Goal: Transaction & Acquisition: Purchase product/service

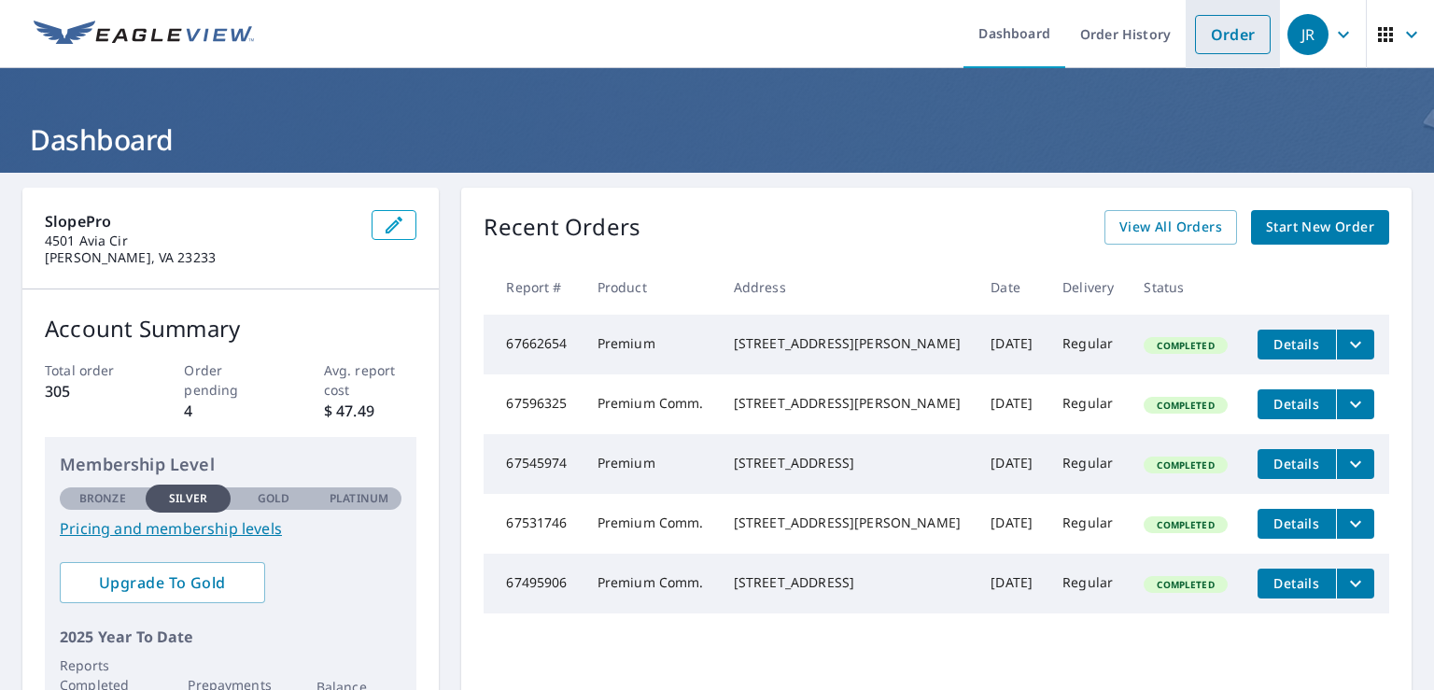
click at [1231, 39] on link "Order" at bounding box center [1233, 34] width 76 height 39
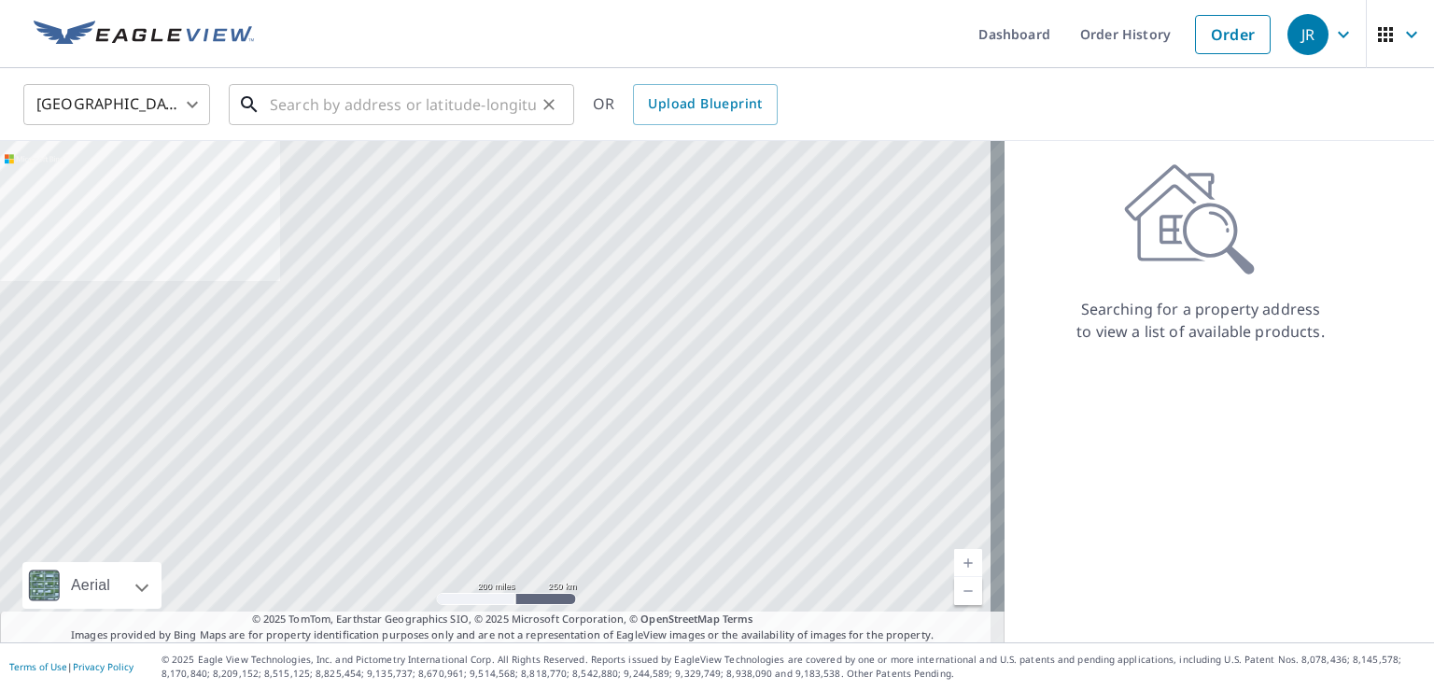
click at [331, 106] on input "text" at bounding box center [403, 104] width 266 height 52
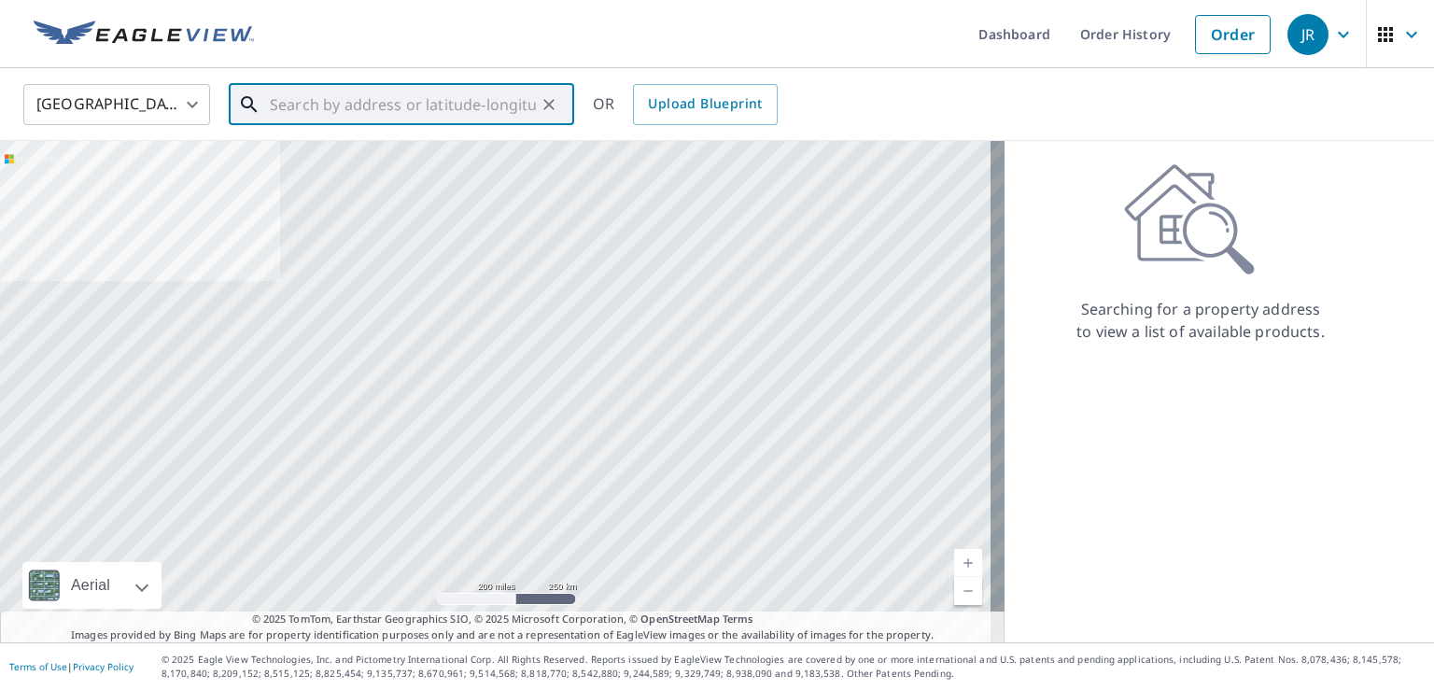
paste input "[STREET_ADDRESS][PERSON_NAME]"
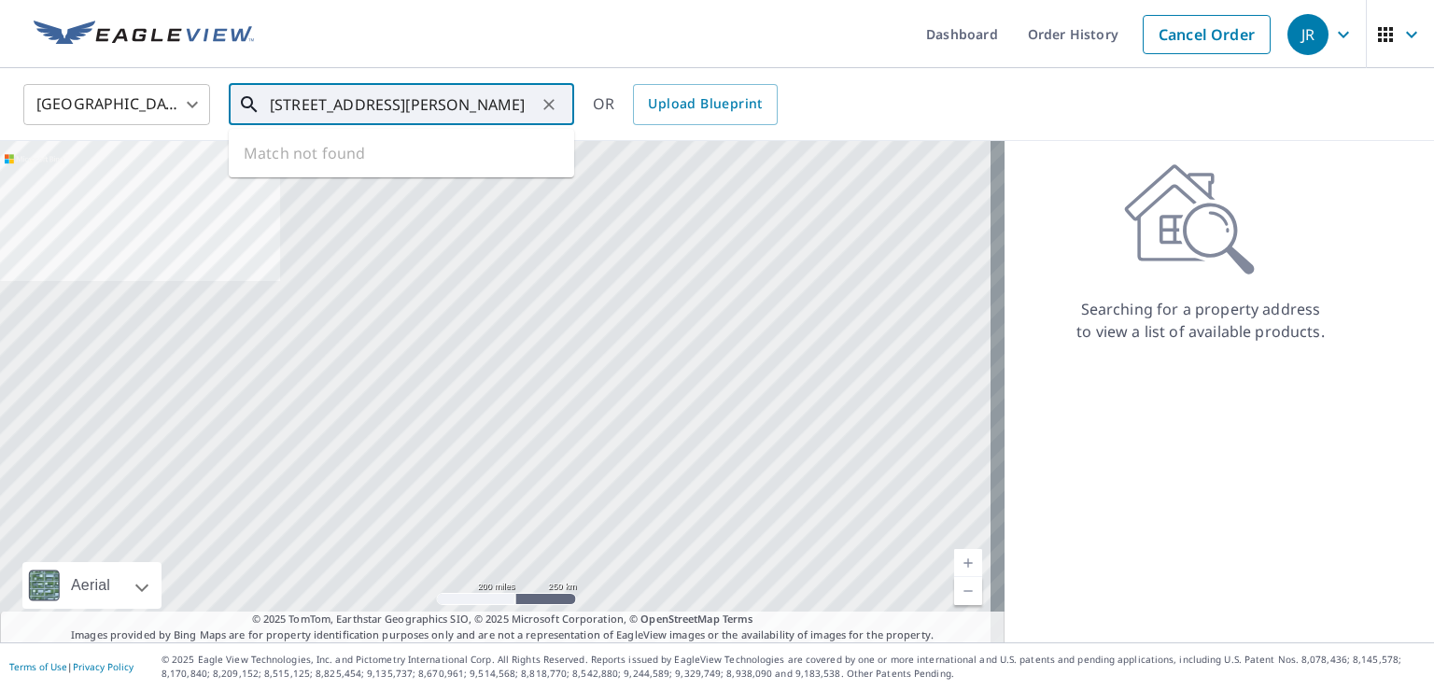
scroll to position [0, 38]
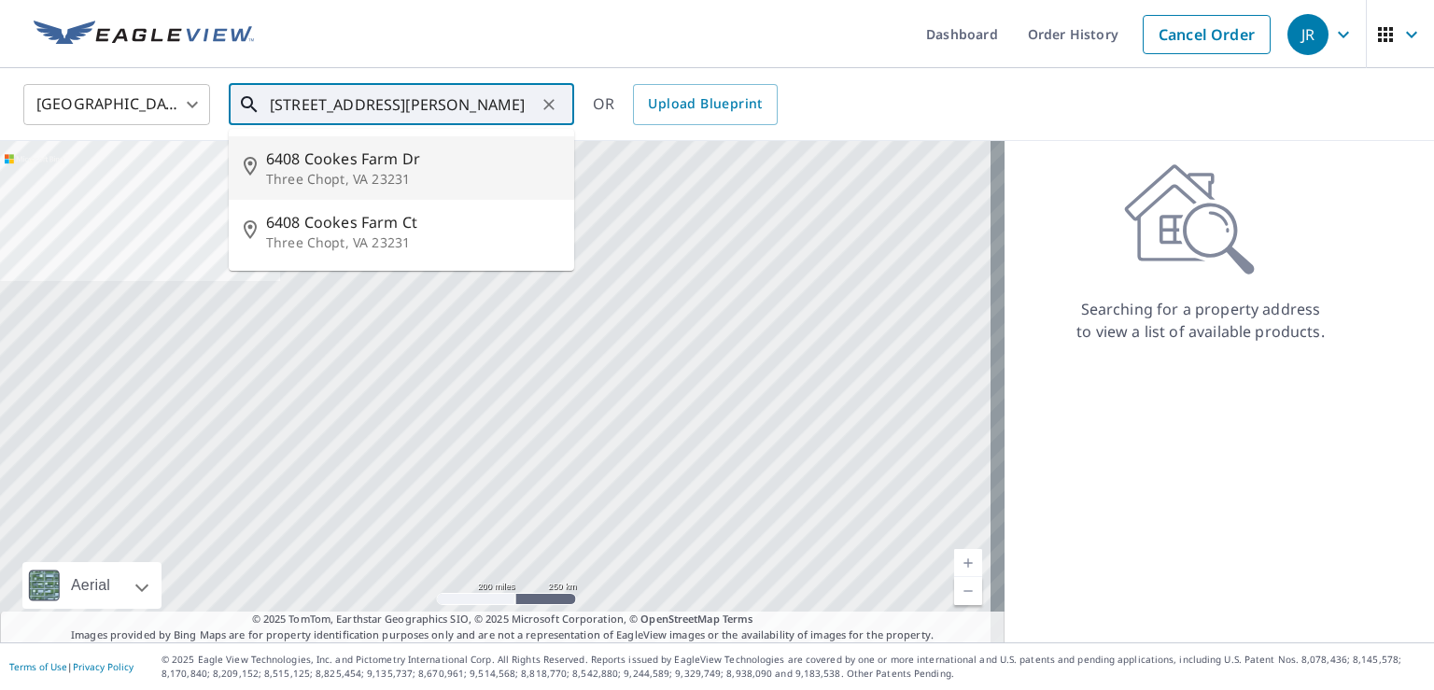
click at [376, 160] on span "6408 Cookes Farm Dr" at bounding box center [412, 159] width 293 height 22
type input "[STREET_ADDRESS]"
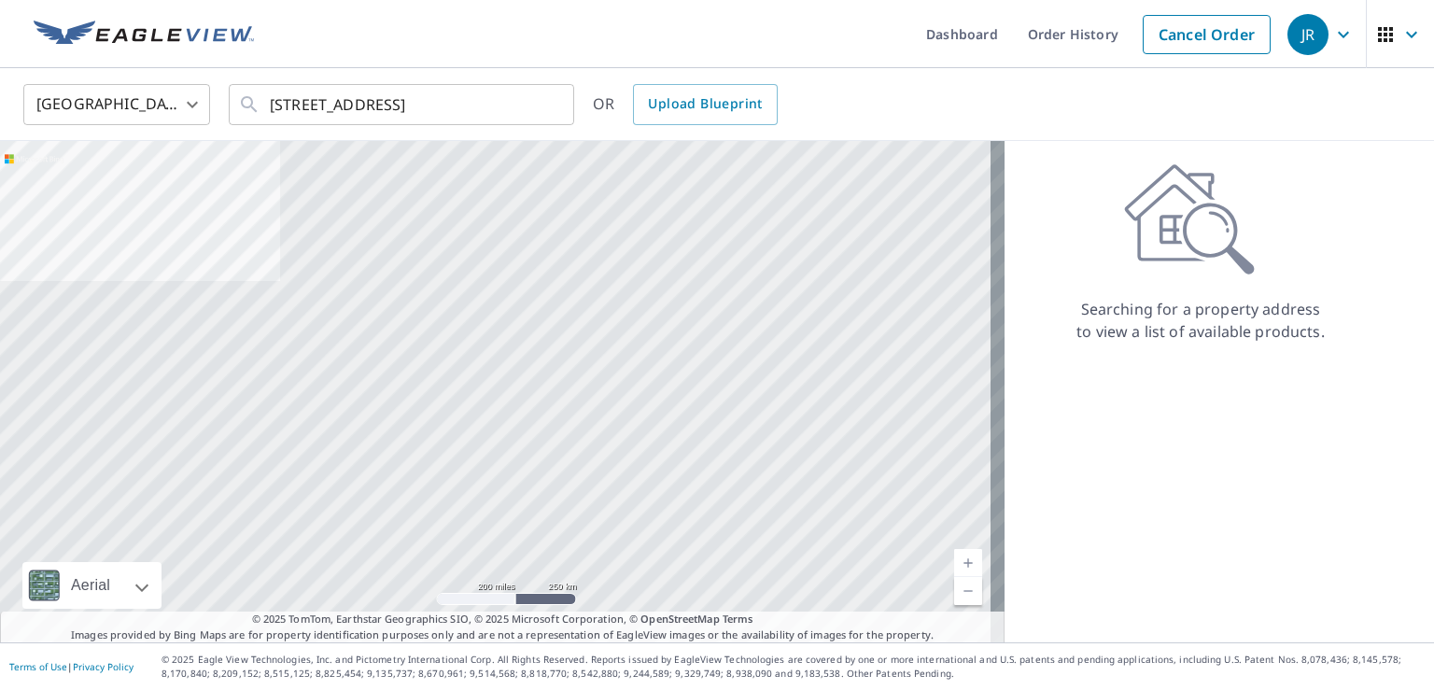
scroll to position [0, 0]
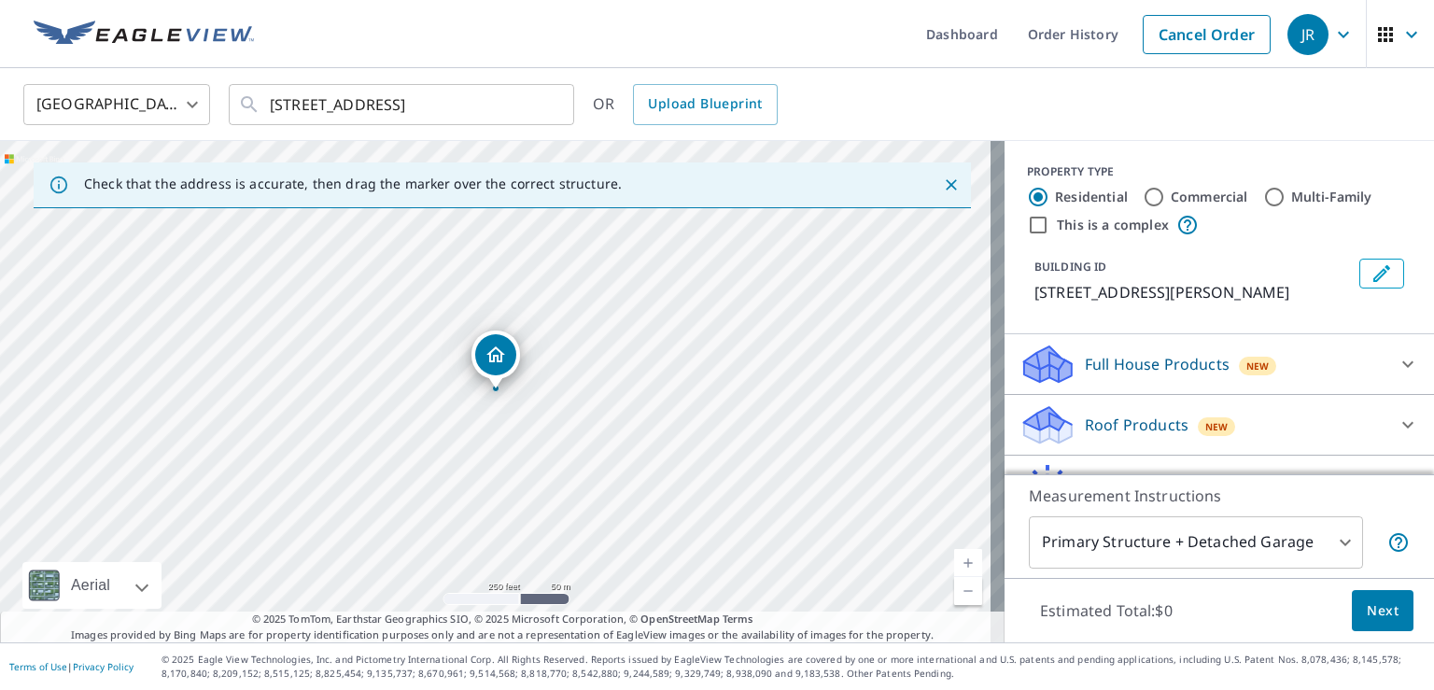
click at [1168, 414] on p "Roof Products" at bounding box center [1137, 425] width 104 height 22
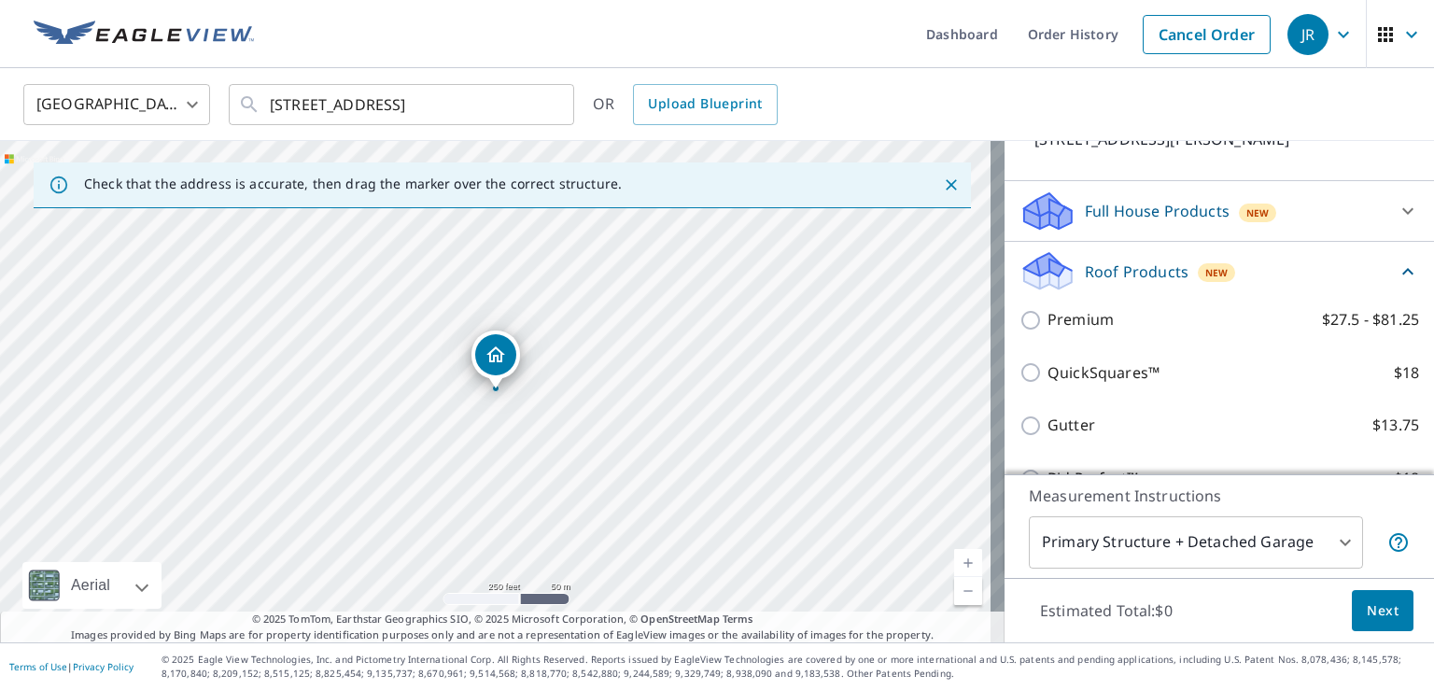
scroll to position [170, 0]
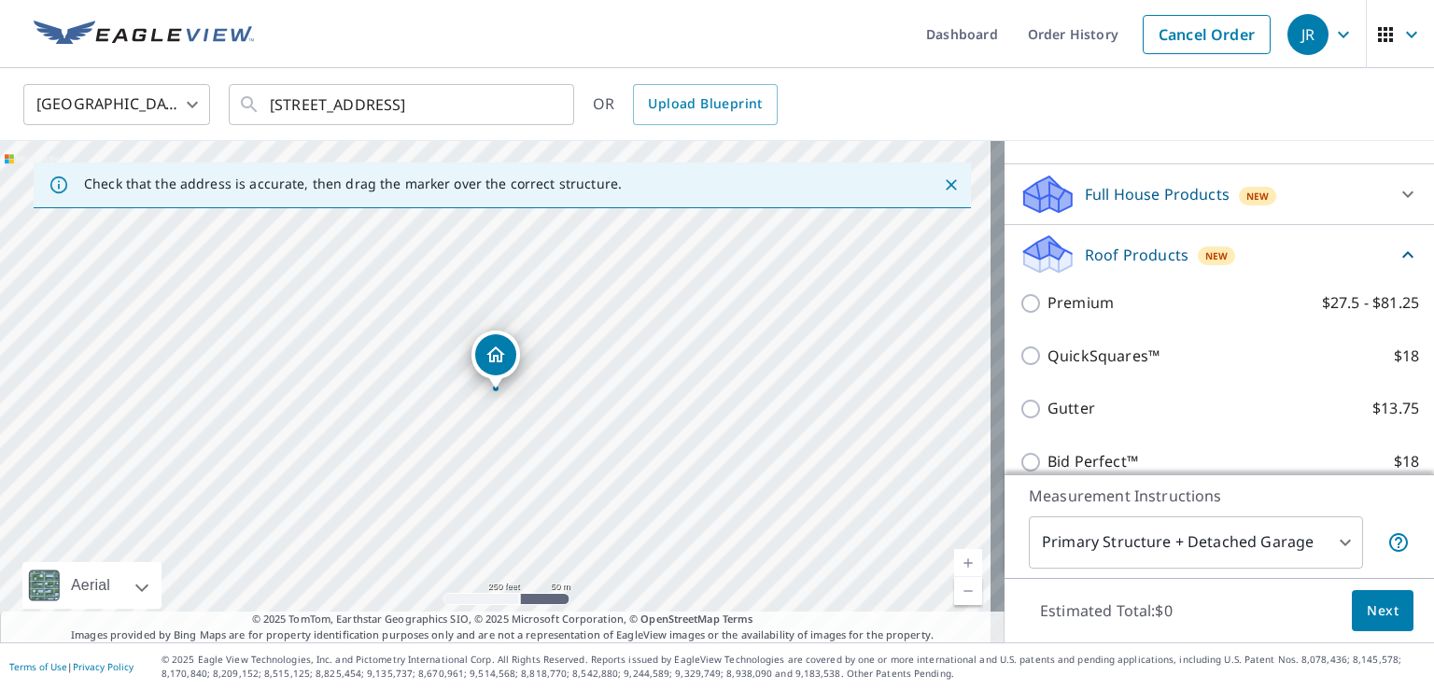
click at [1099, 312] on label "Premium $27.5 - $81.25" at bounding box center [1234, 302] width 372 height 23
click at [1048, 312] on input "Premium $27.5 - $81.25" at bounding box center [1034, 303] width 28 height 22
checkbox input "true"
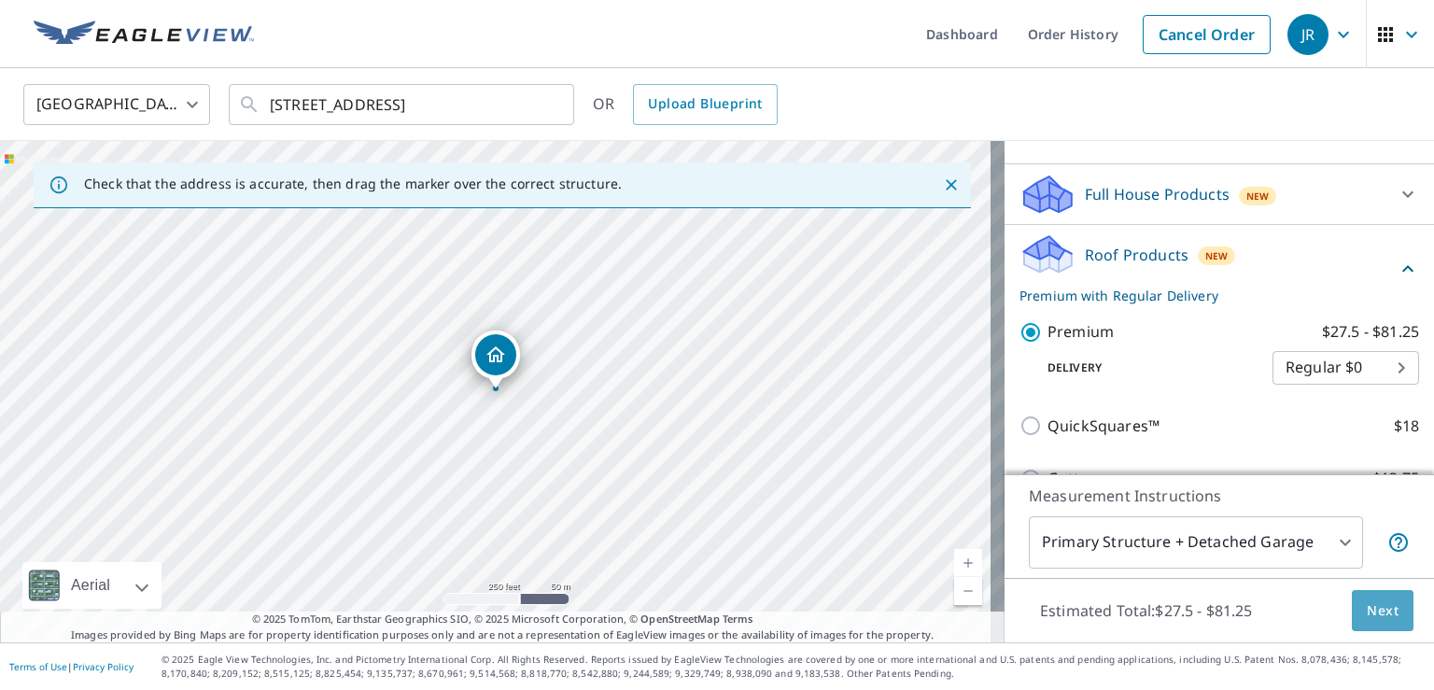
click at [1368, 618] on span "Next" at bounding box center [1383, 610] width 32 height 23
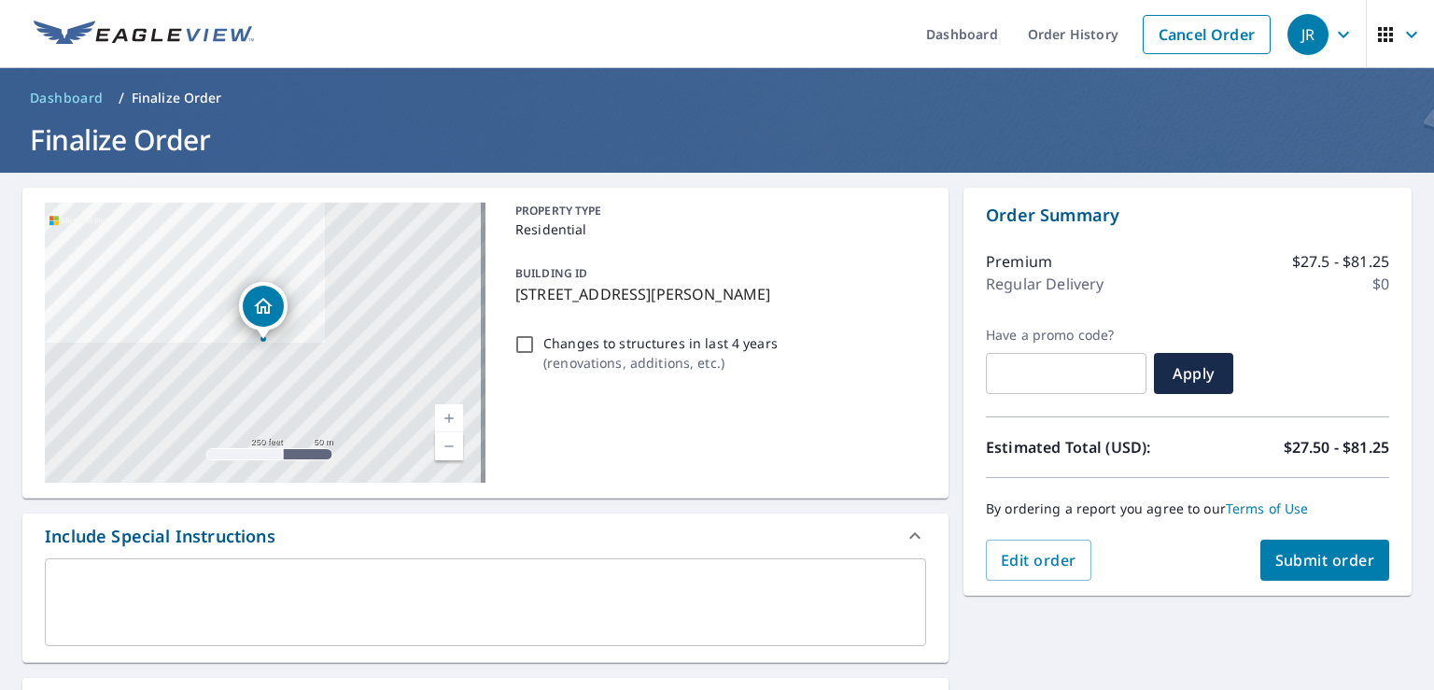
click at [1292, 559] on span "Submit order" at bounding box center [1325, 560] width 100 height 21
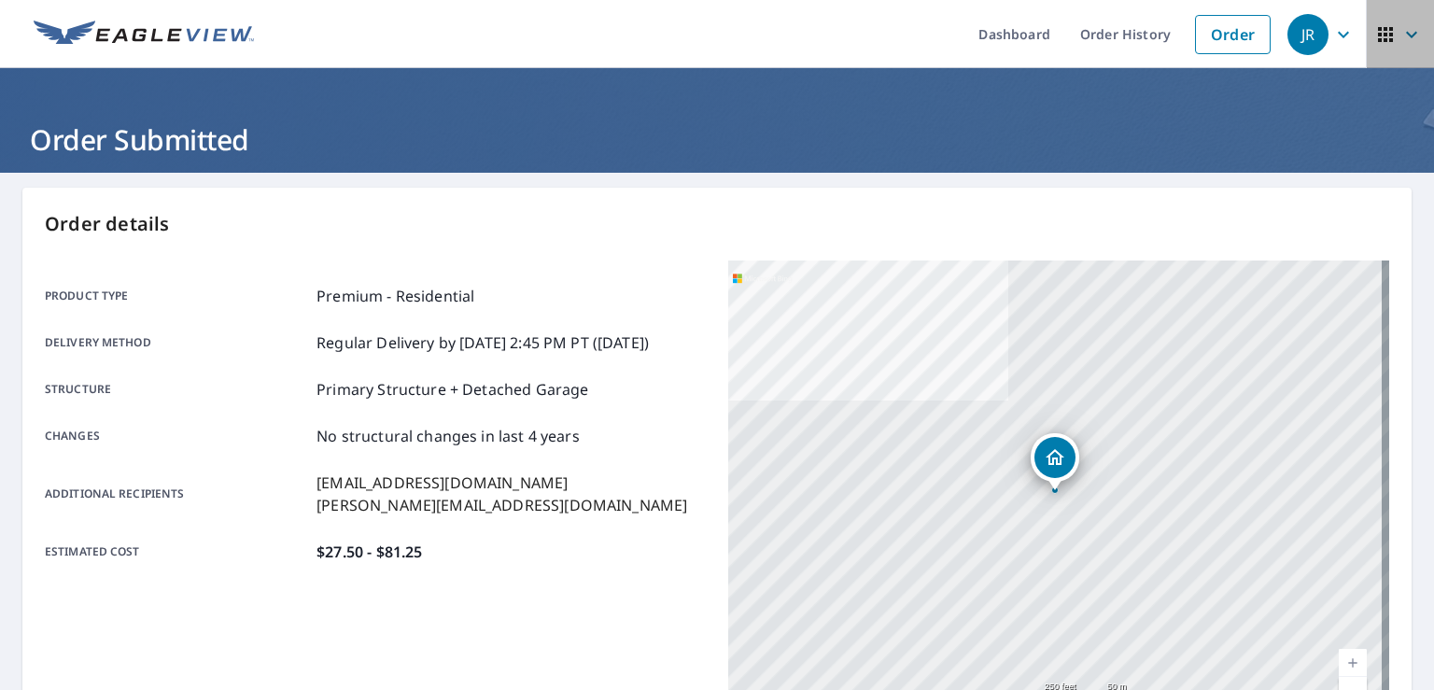
drag, startPoint x: 1363, startPoint y: 28, endPoint x: 1401, endPoint y: 36, distance: 38.3
click at [1401, 36] on icon "button" at bounding box center [1412, 34] width 22 height 22
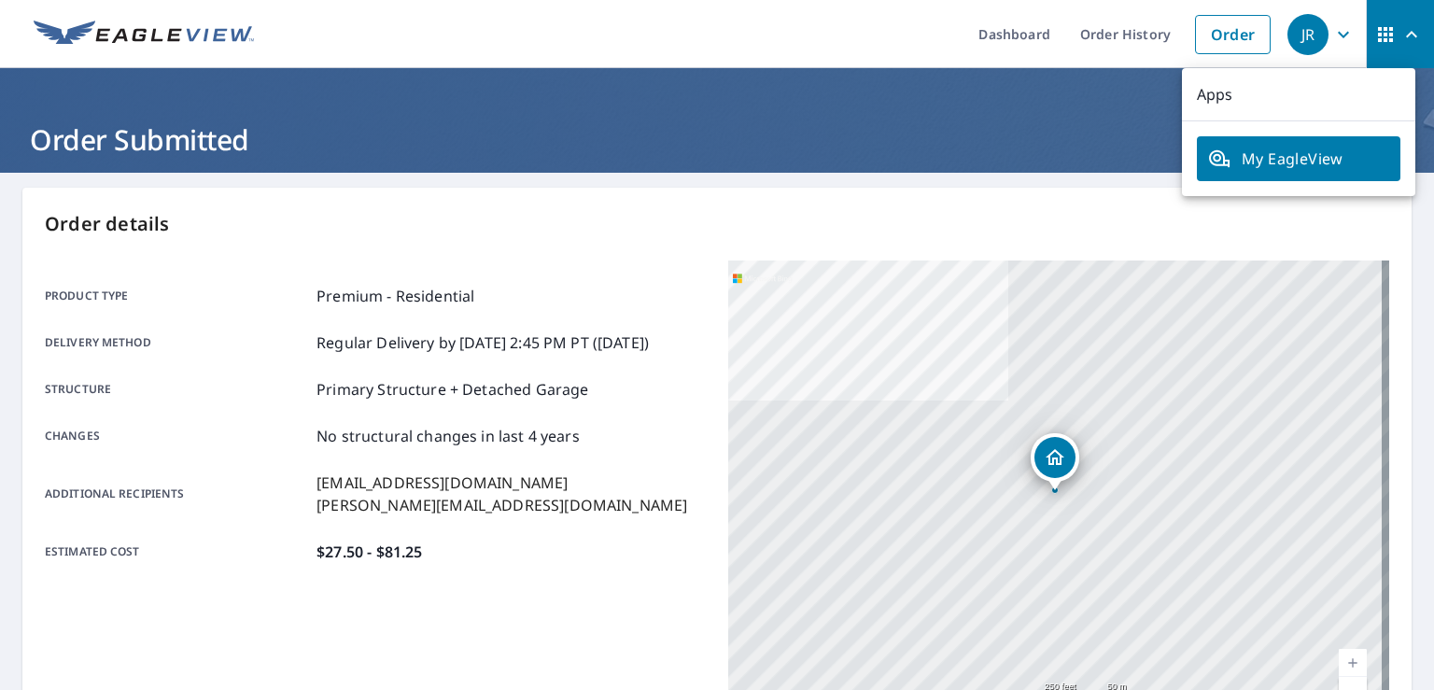
click at [1317, 43] on span "JR" at bounding box center [1323, 34] width 71 height 45
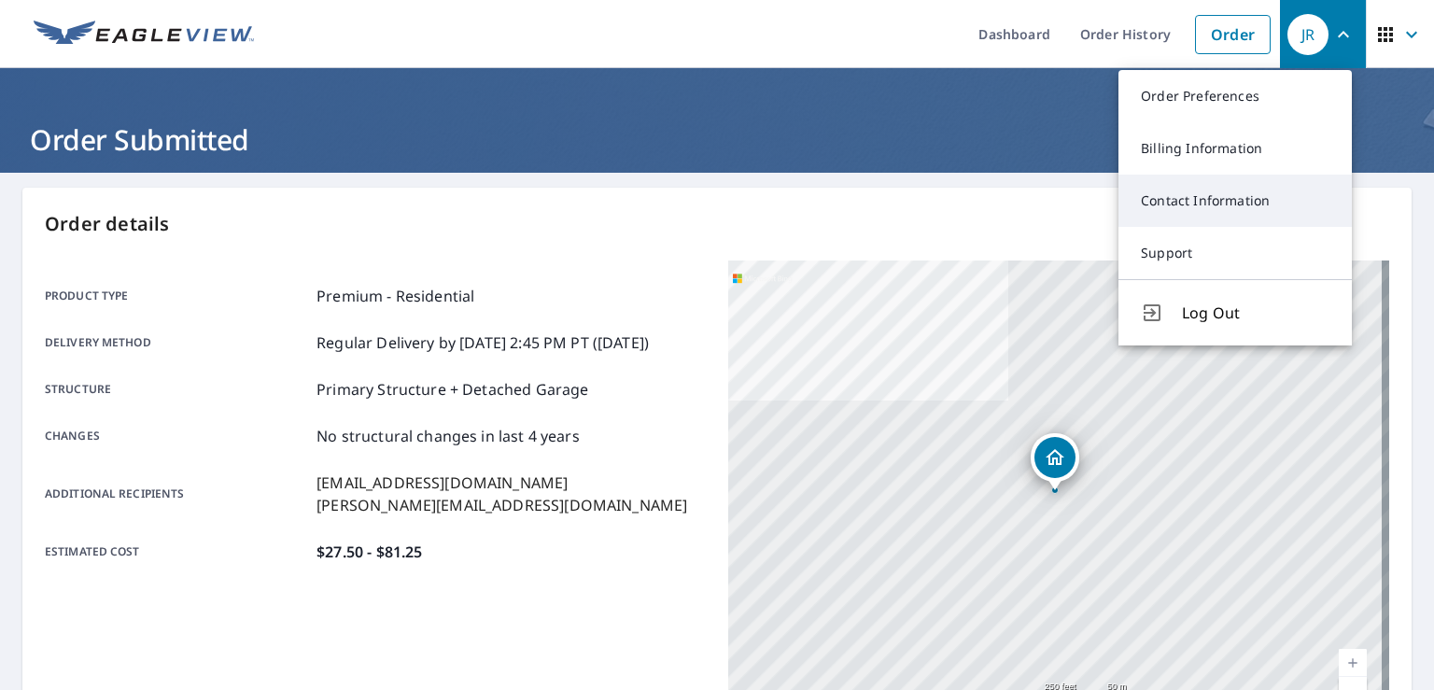
click at [1244, 225] on link "Contact Information" at bounding box center [1235, 201] width 233 height 52
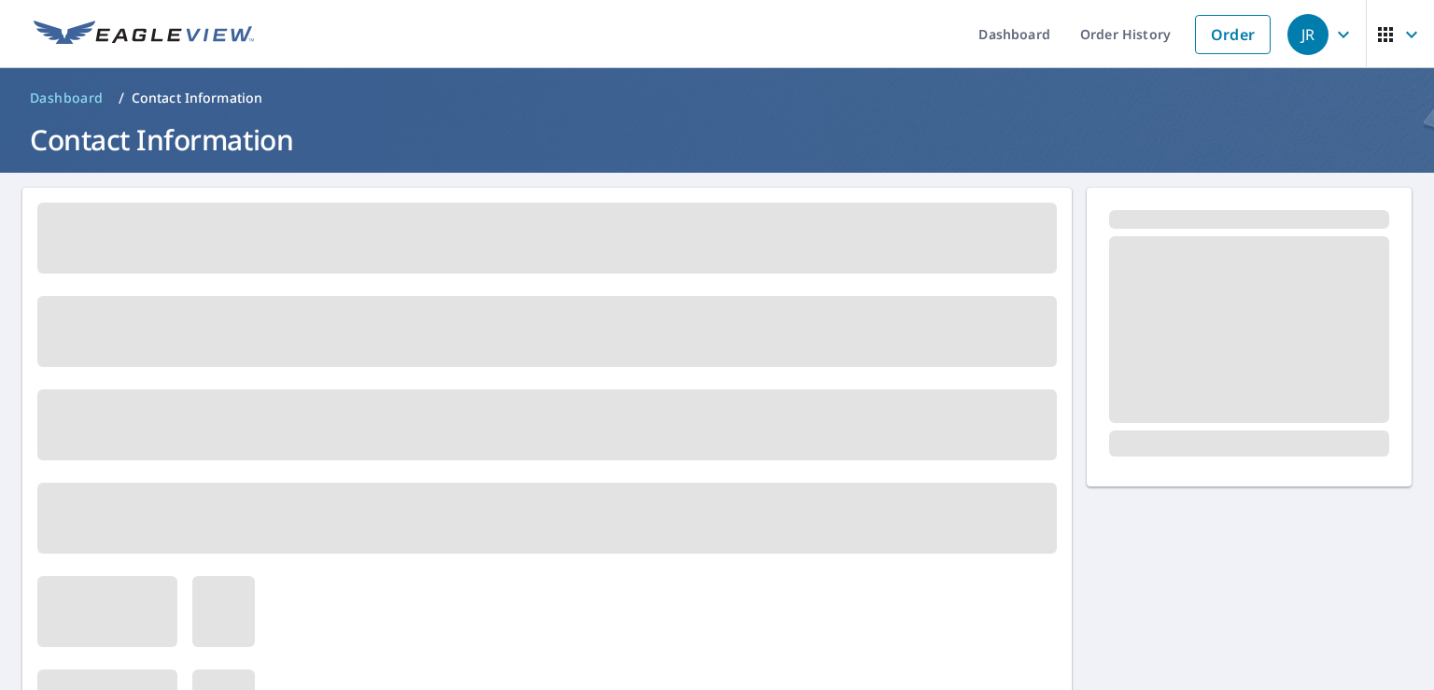
click at [1312, 35] on div "JR" at bounding box center [1308, 34] width 41 height 41
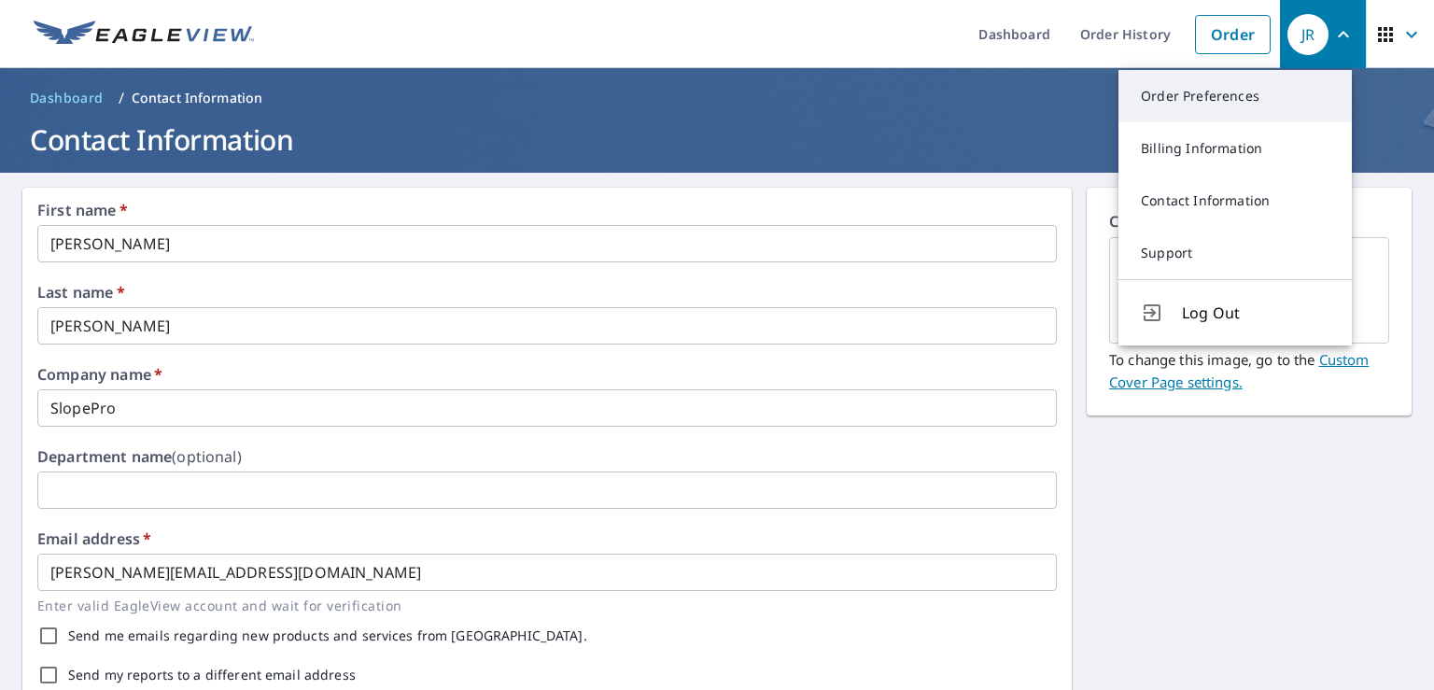
click at [1259, 92] on link "Order Preferences" at bounding box center [1235, 96] width 233 height 52
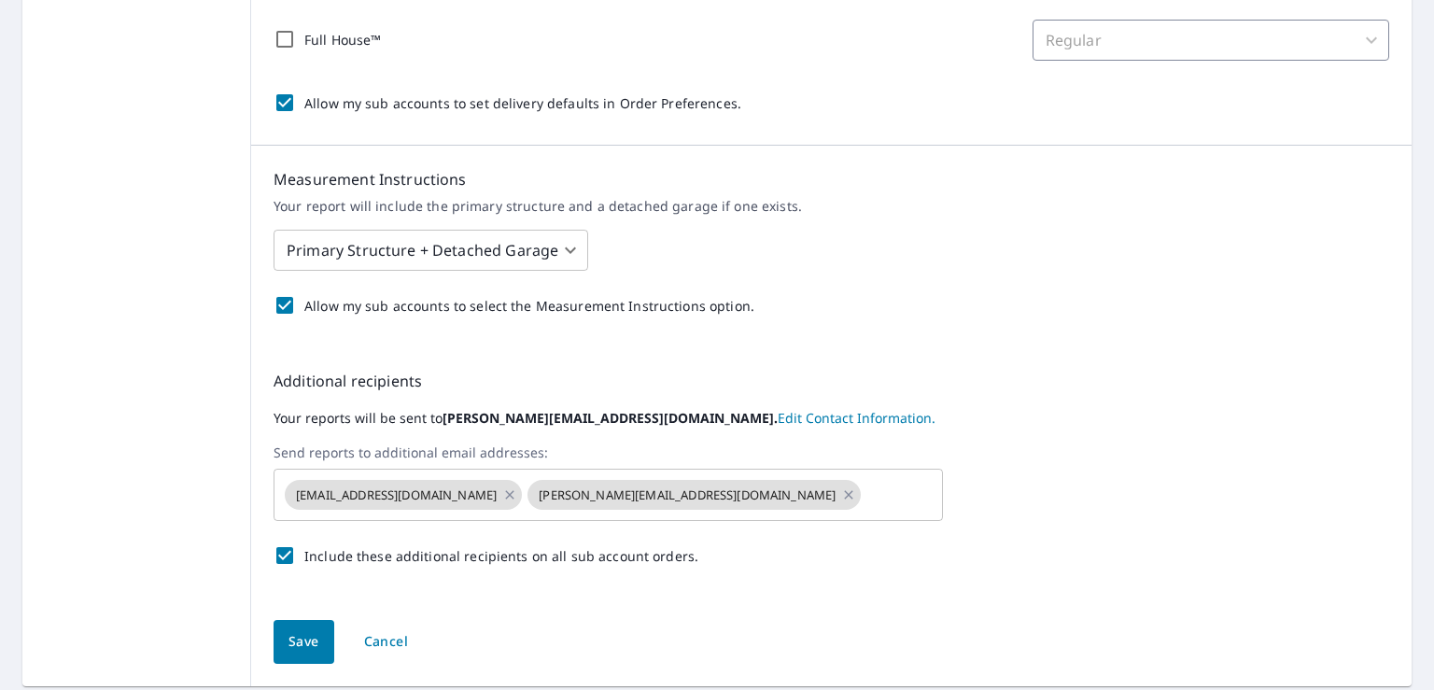
scroll to position [655, 0]
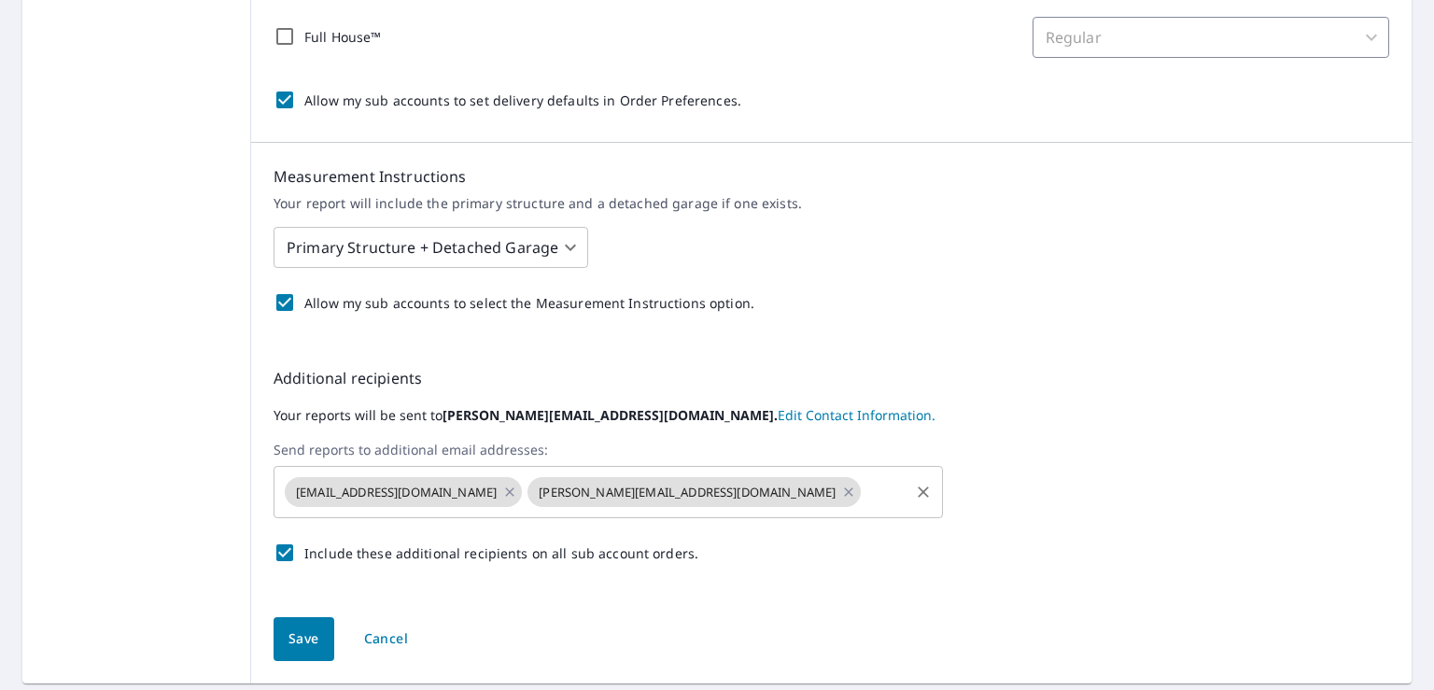
click at [864, 488] on input "text" at bounding box center [885, 491] width 43 height 35
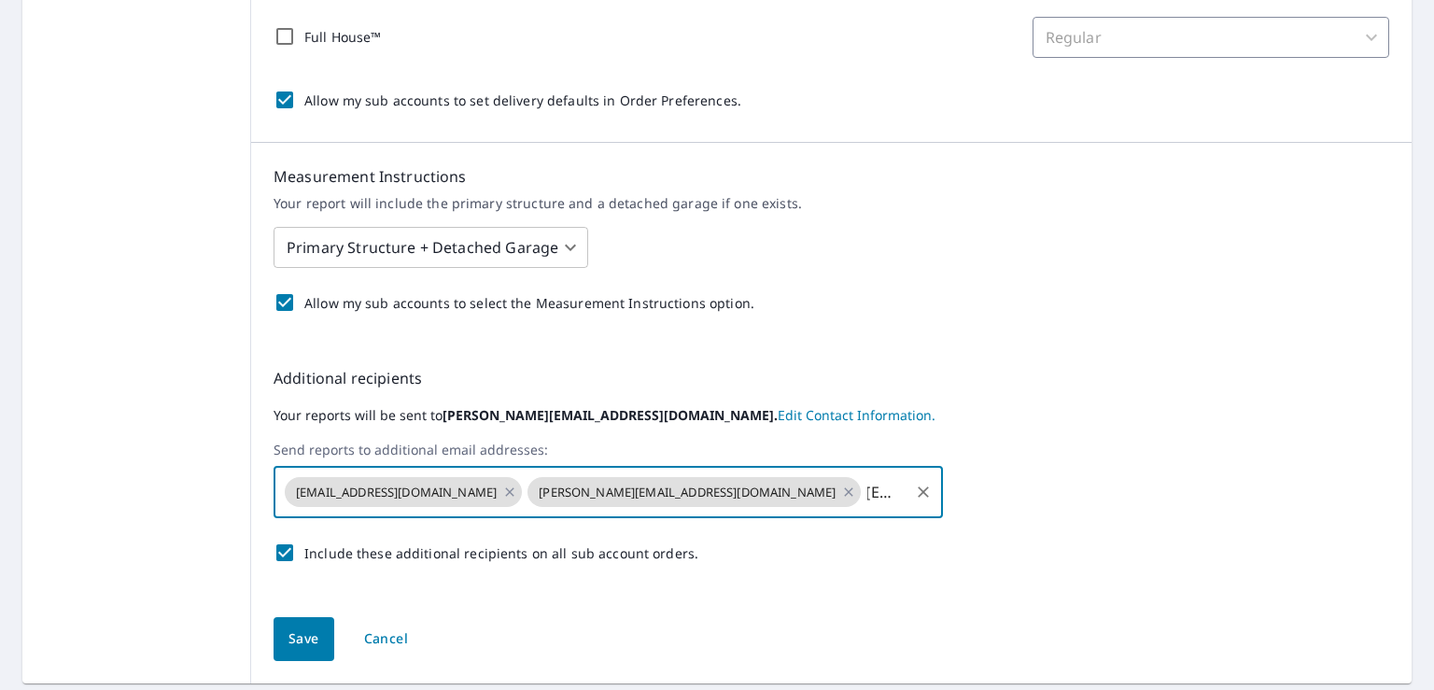
scroll to position [0, 16]
type input "[EMAIL_ADDRESS][DOMAIN_NAME]"
click at [306, 633] on div "Save Cancel" at bounding box center [831, 639] width 1161 height 89
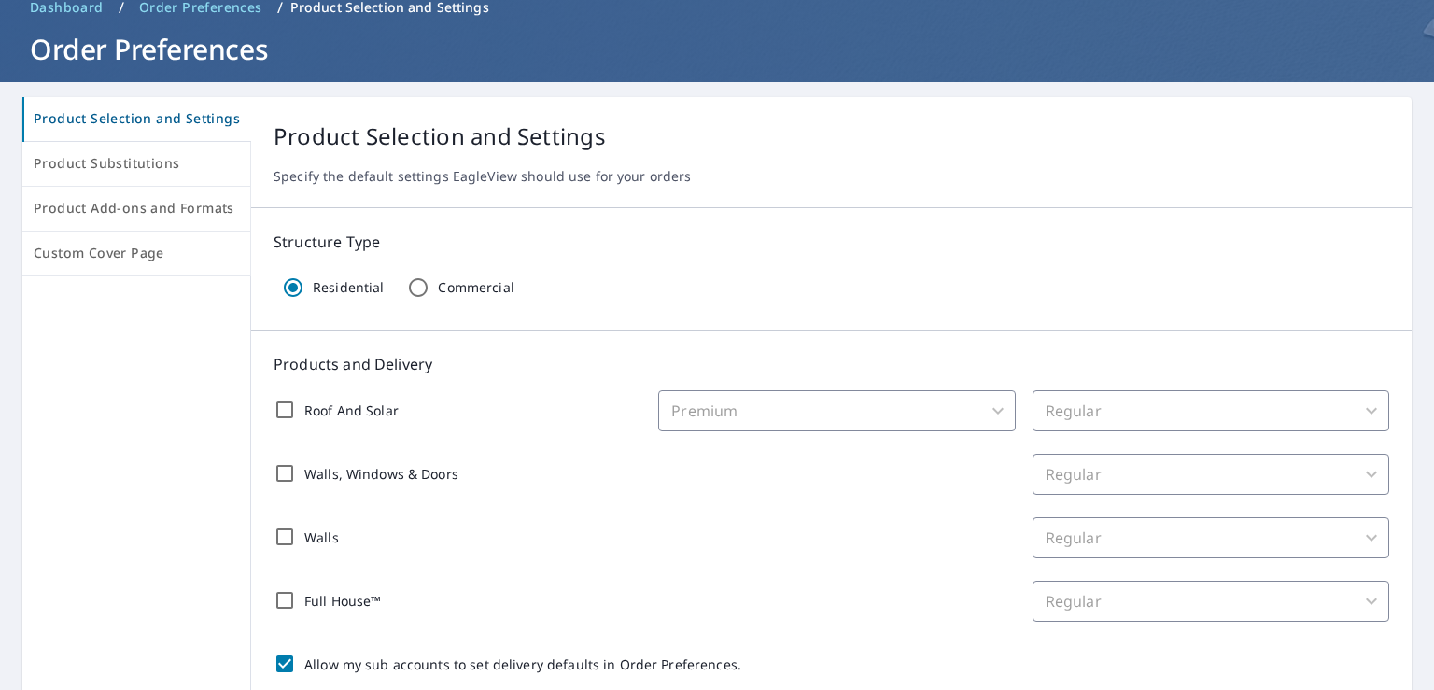
scroll to position [0, 0]
